Goal: Check status

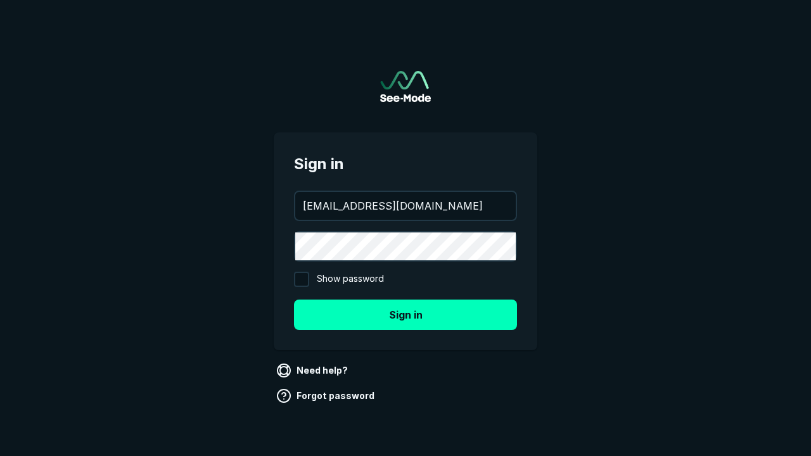
type input "[EMAIL_ADDRESS][DOMAIN_NAME]"
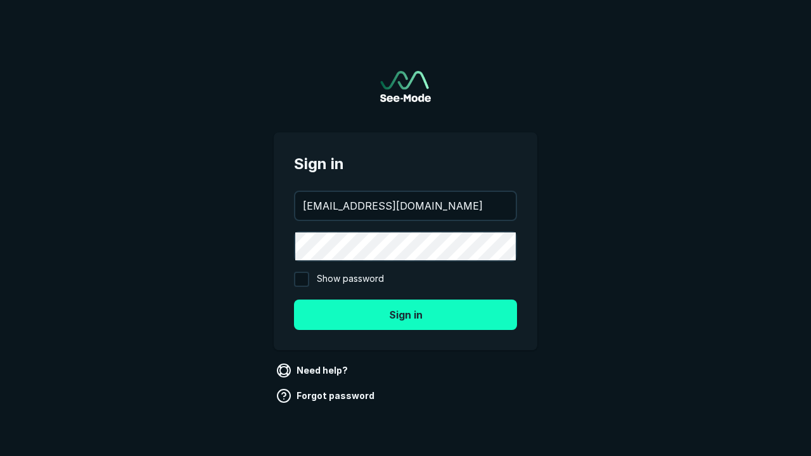
click at [405, 314] on button "Sign in" at bounding box center [405, 315] width 223 height 30
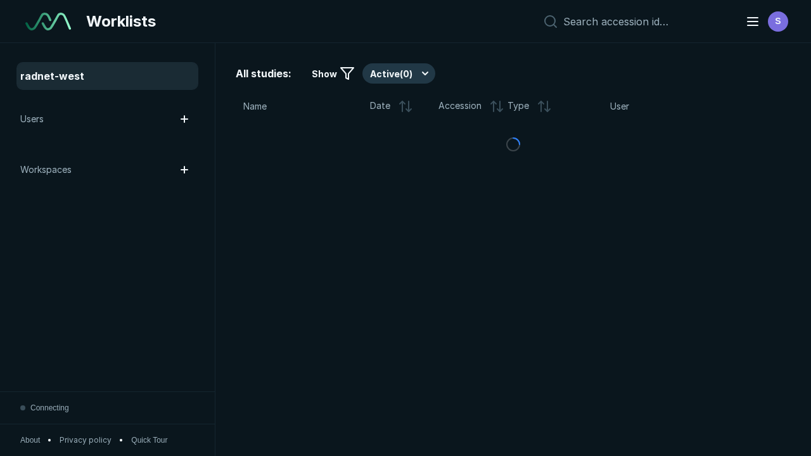
scroll to position [3459, 5277]
